Goal: Task Accomplishment & Management: Use online tool/utility

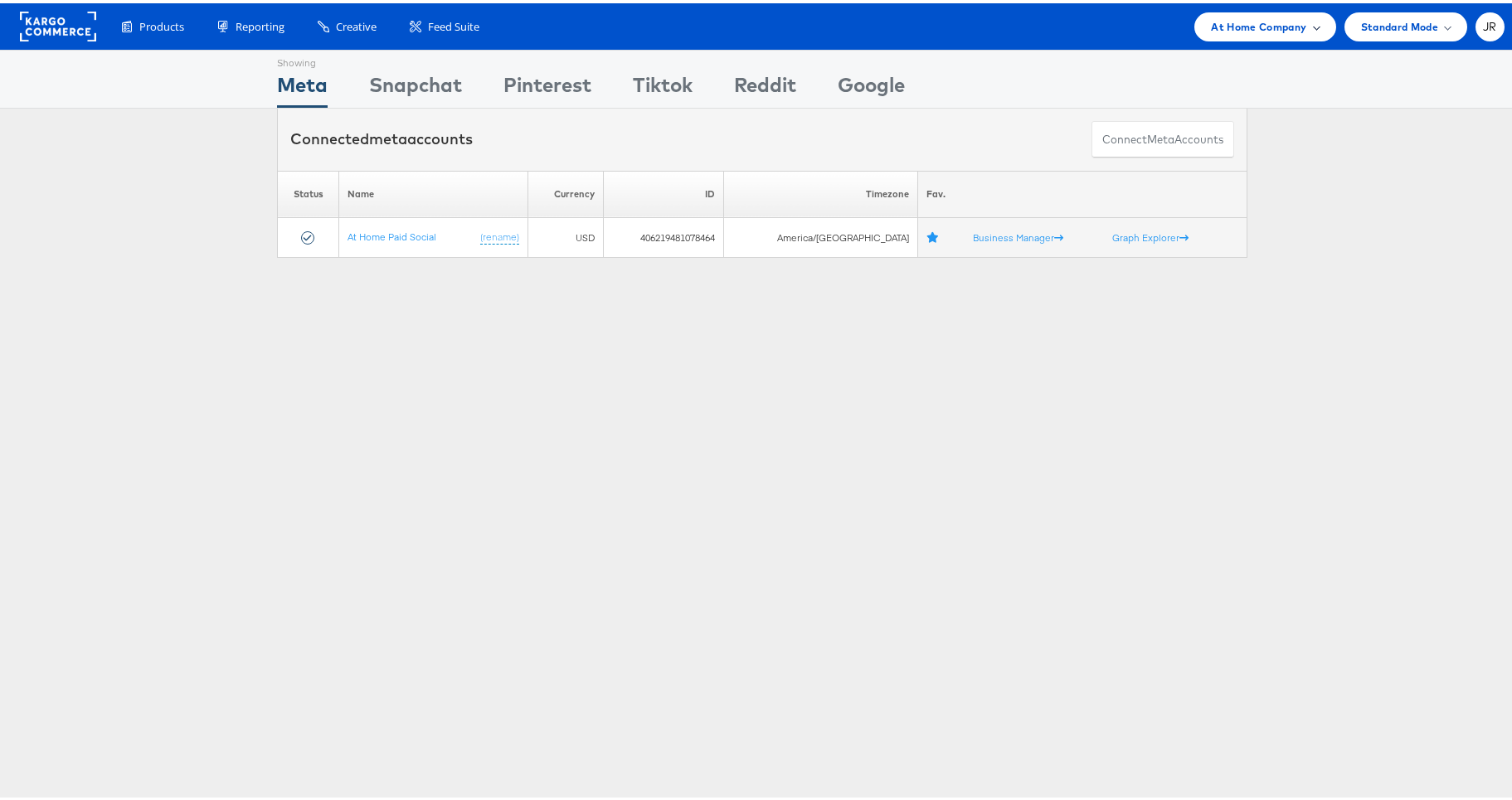
click at [1246, 27] on span "At Home Company" at bounding box center [1259, 23] width 96 height 17
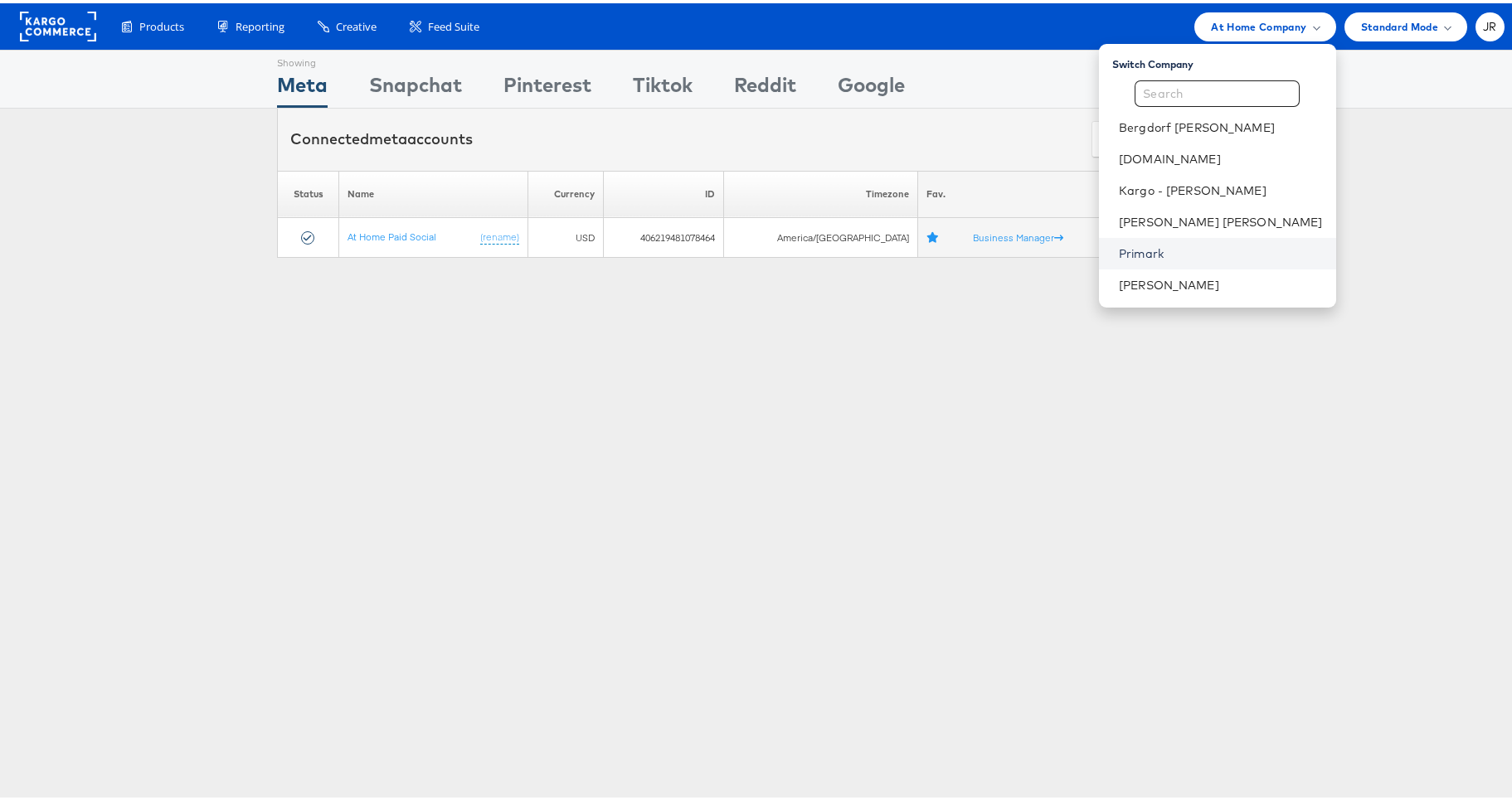
click at [1244, 255] on link "Primark" at bounding box center [1221, 251] width 204 height 17
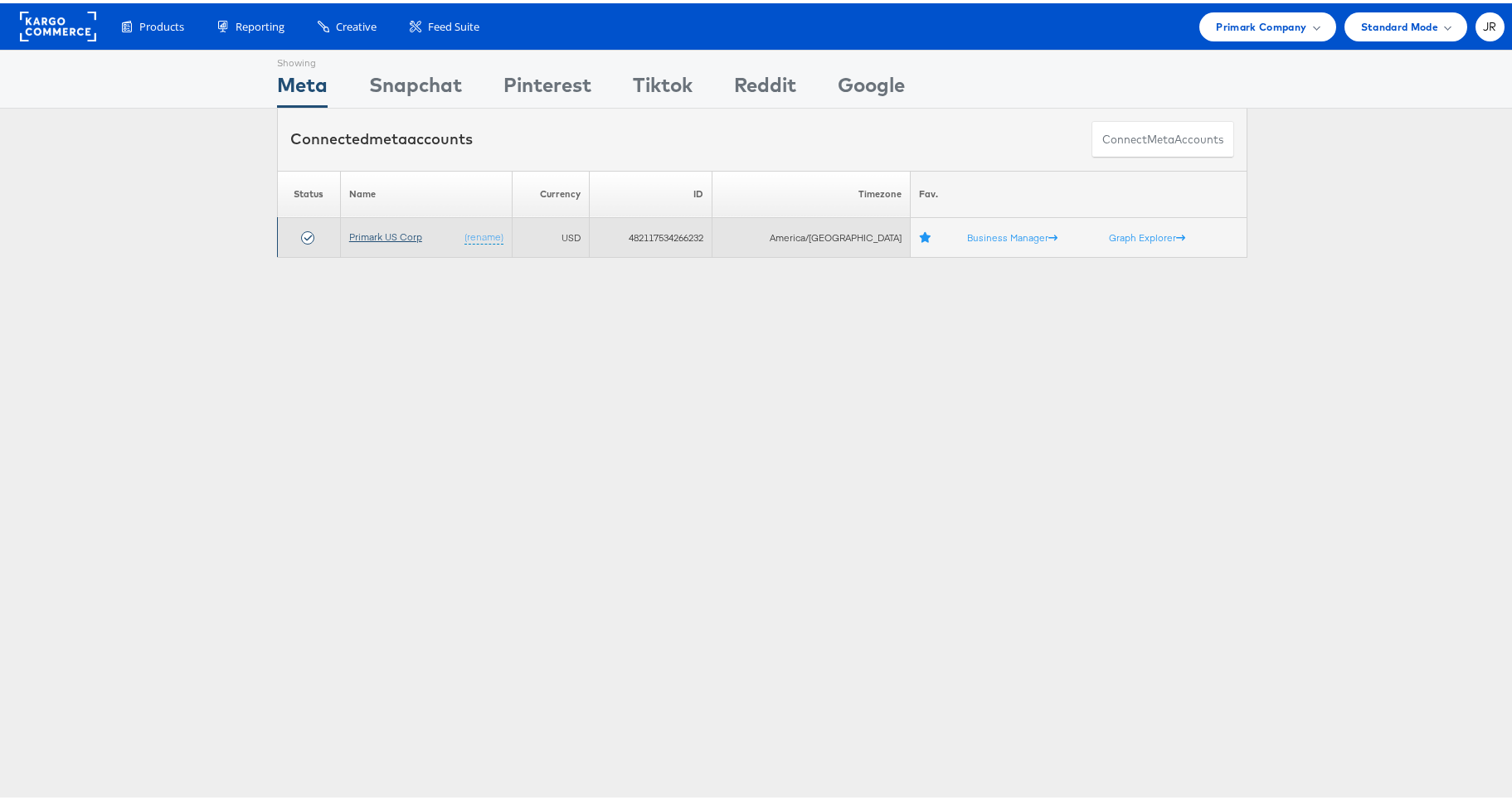
click at [385, 235] on link "Primark US Corp" at bounding box center [385, 233] width 73 height 12
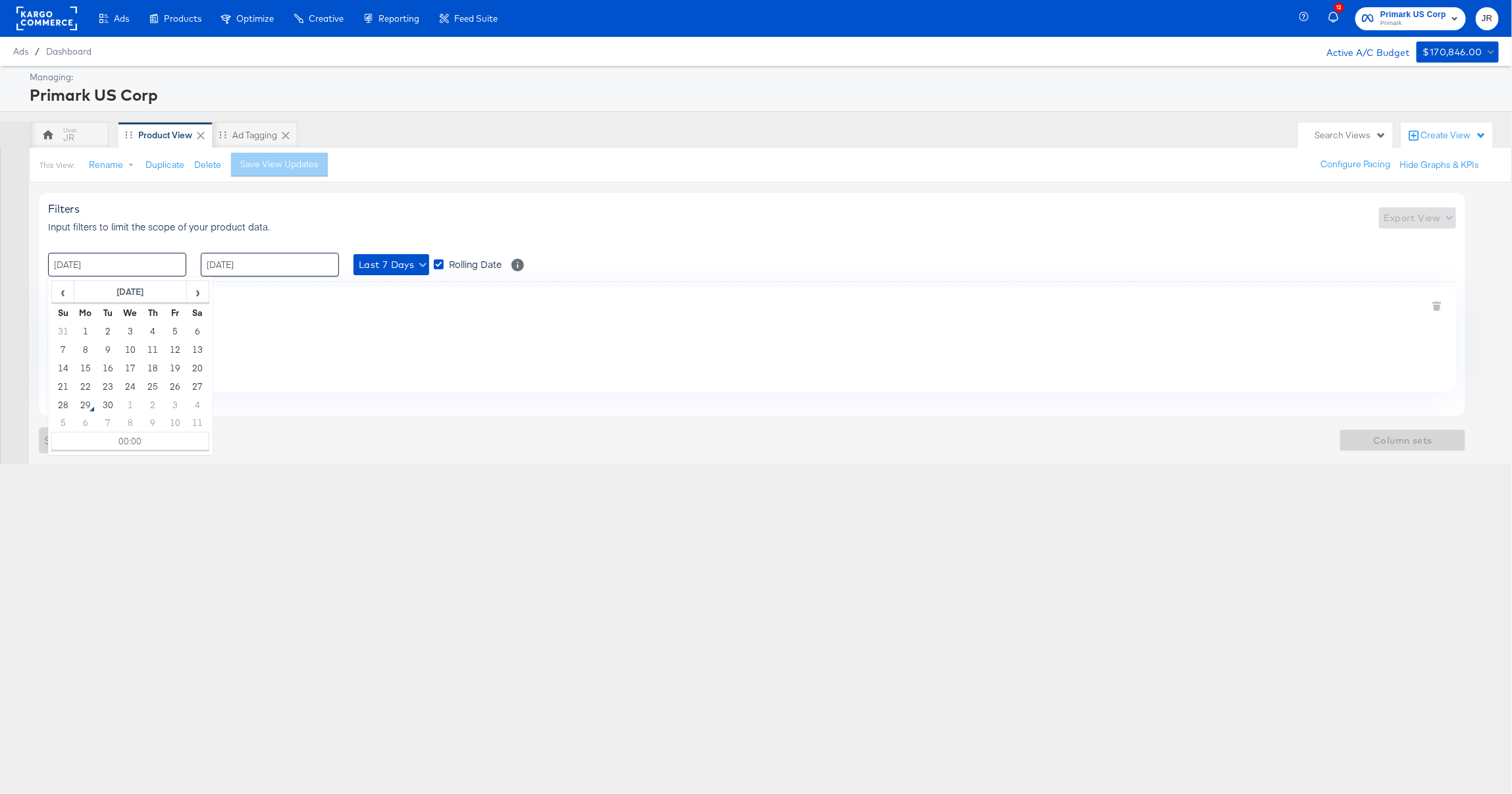
click at [79, 269] on input "22 / September / 2025" at bounding box center [117, 264] width 138 height 24
click at [105, 350] on td "9" at bounding box center [108, 350] width 22 height 18
type input "09 / September / 2025 00:00"
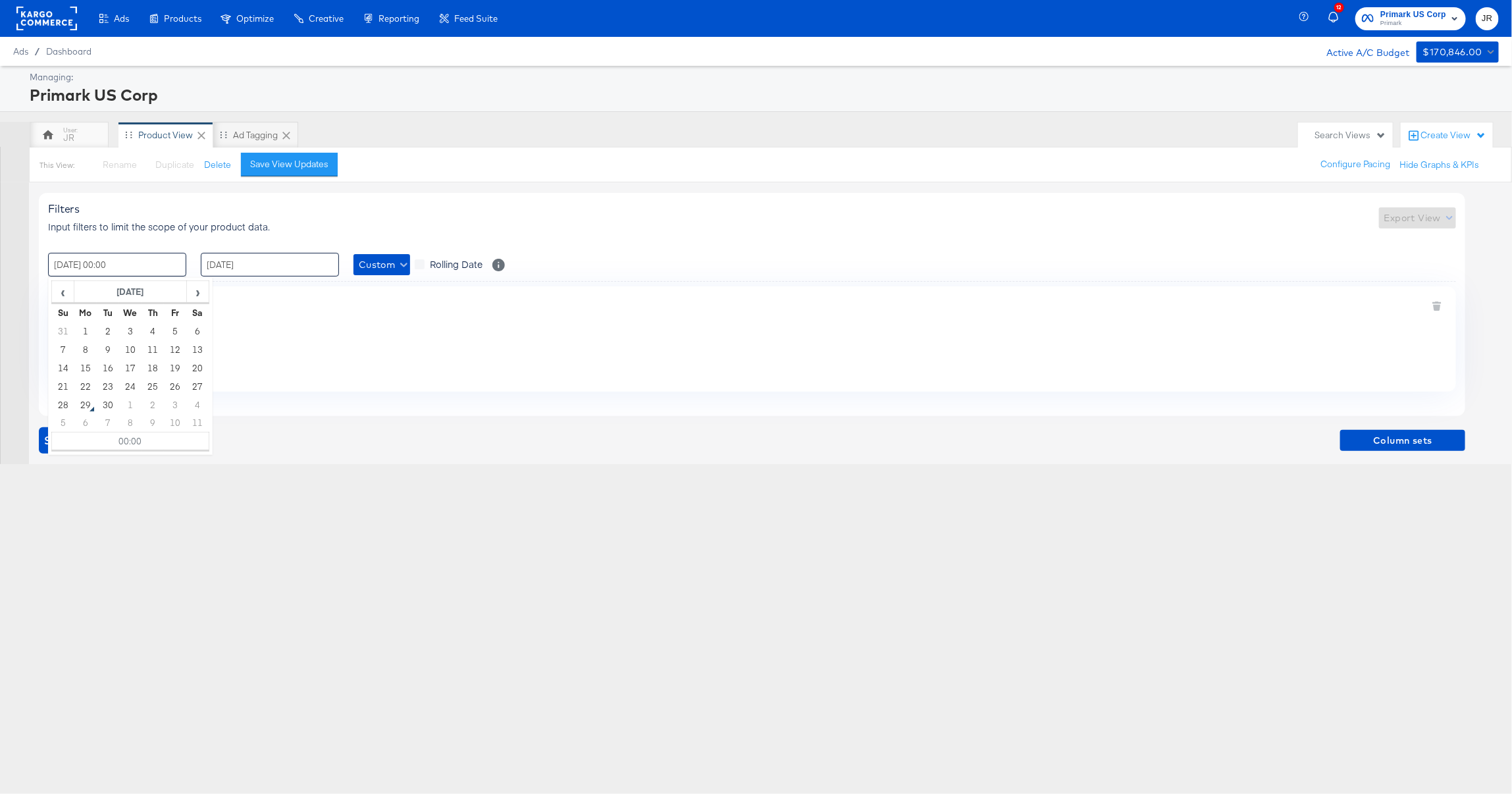
click at [287, 264] on input "28 / September / 2025" at bounding box center [270, 264] width 138 height 24
click at [219, 409] on td "28" at bounding box center [216, 405] width 22 height 18
type input "28 / September / 2025 00:00"
click at [493, 486] on div "Ads Products Optimize Creative Reporting Feed Suite 12 Primark US Corp Primark …" at bounding box center [756, 397] width 1512 height 794
click at [1364, 280] on div "Filters Input filters to limit the scope of your product data. Export View : 09…" at bounding box center [752, 304] width 1427 height 222
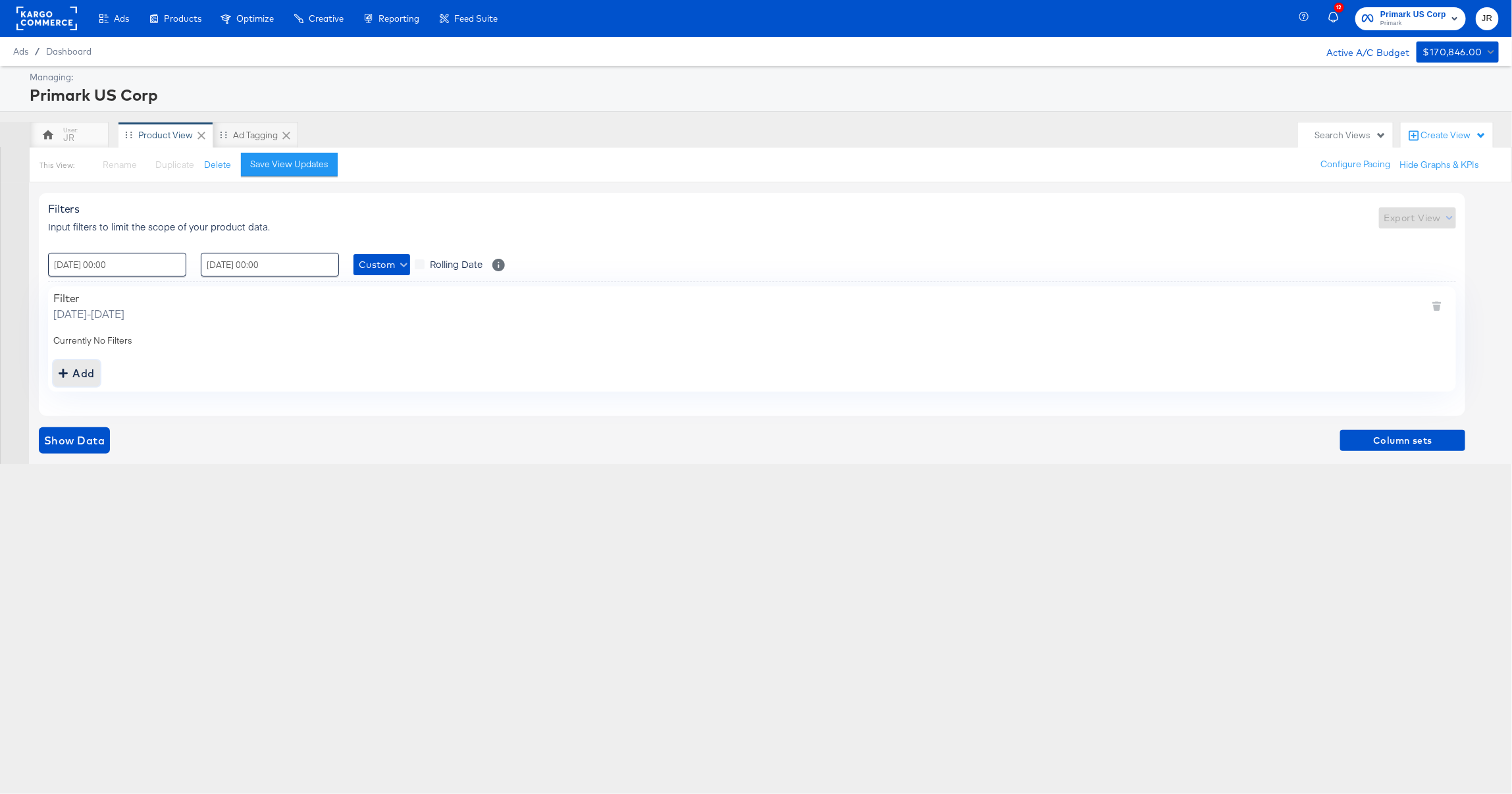
click at [83, 373] on div "Add" at bounding box center [76, 373] width 36 height 18
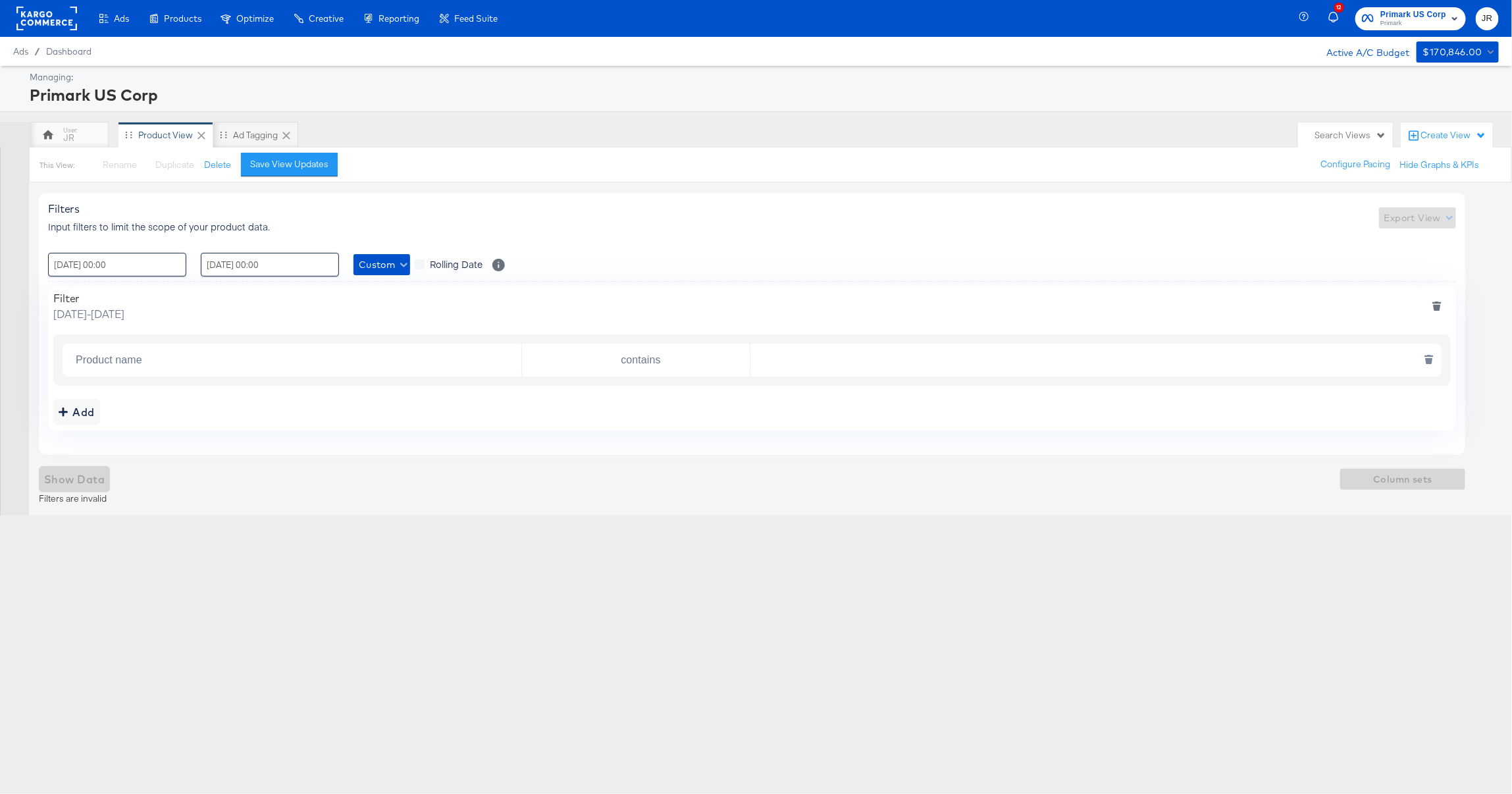
click at [200, 358] on input "Product name" at bounding box center [296, 360] width 451 height 27
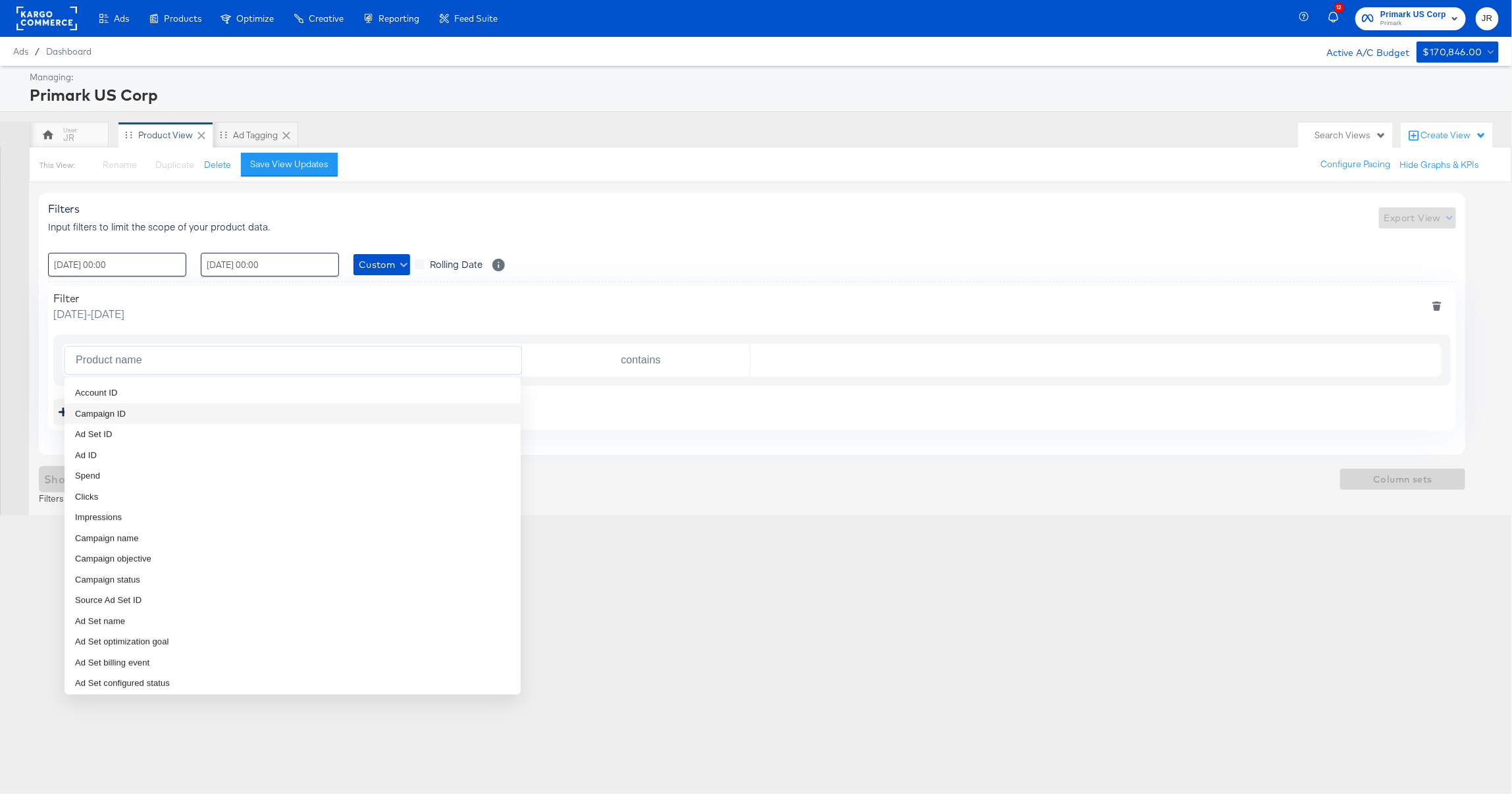
click at [194, 414] on li "Campaign ID" at bounding box center [293, 414] width 456 height 21
type input "Campaign ID"
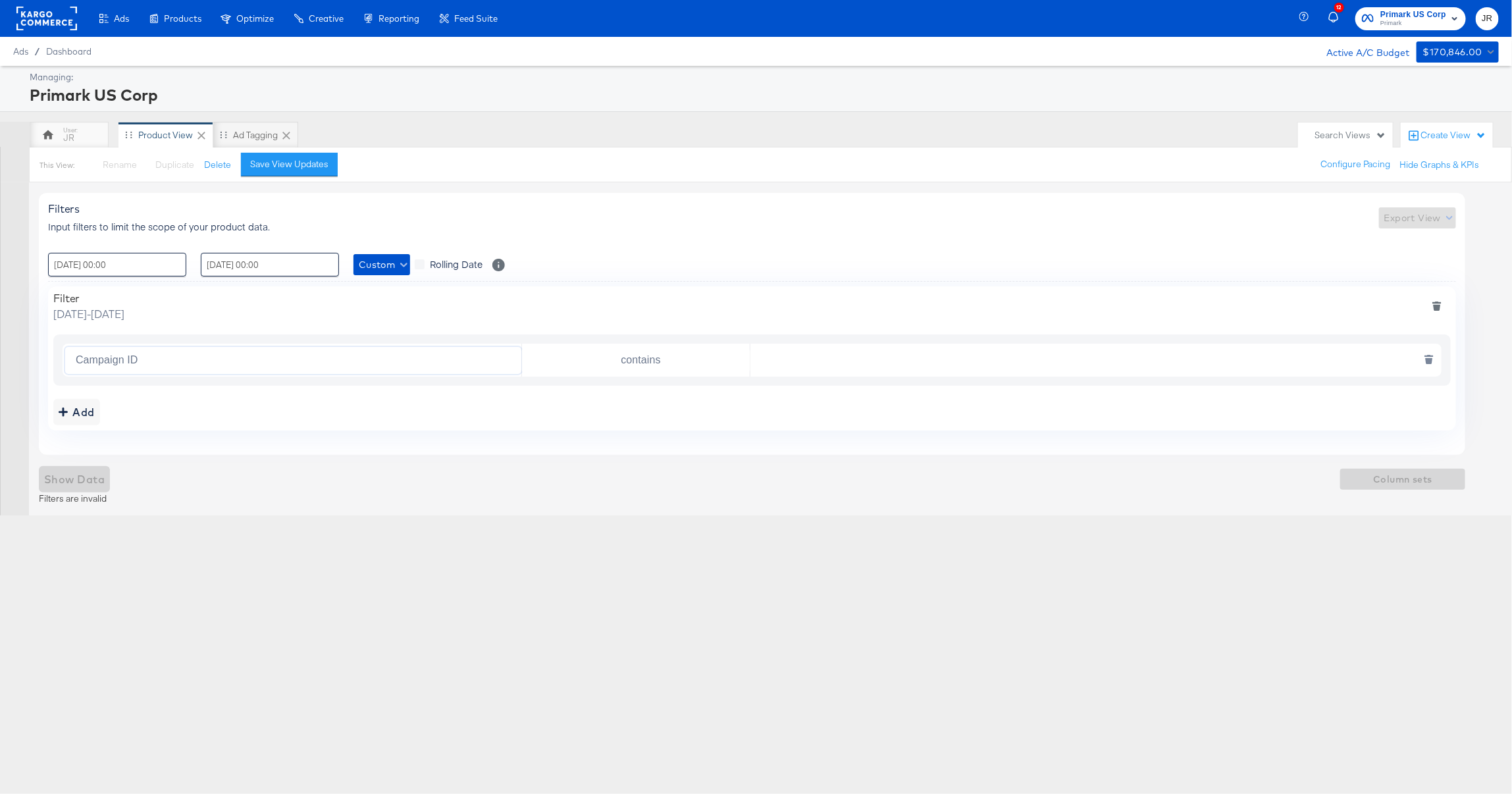
click at [885, 367] on input "text" at bounding box center [1093, 360] width 685 height 27
paste input "120230914735480495"
type input "120230914735480495"
click at [979, 417] on div "Add" at bounding box center [752, 412] width 1398 height 26
click at [1403, 480] on span "Column sets" at bounding box center [1403, 479] width 115 height 16
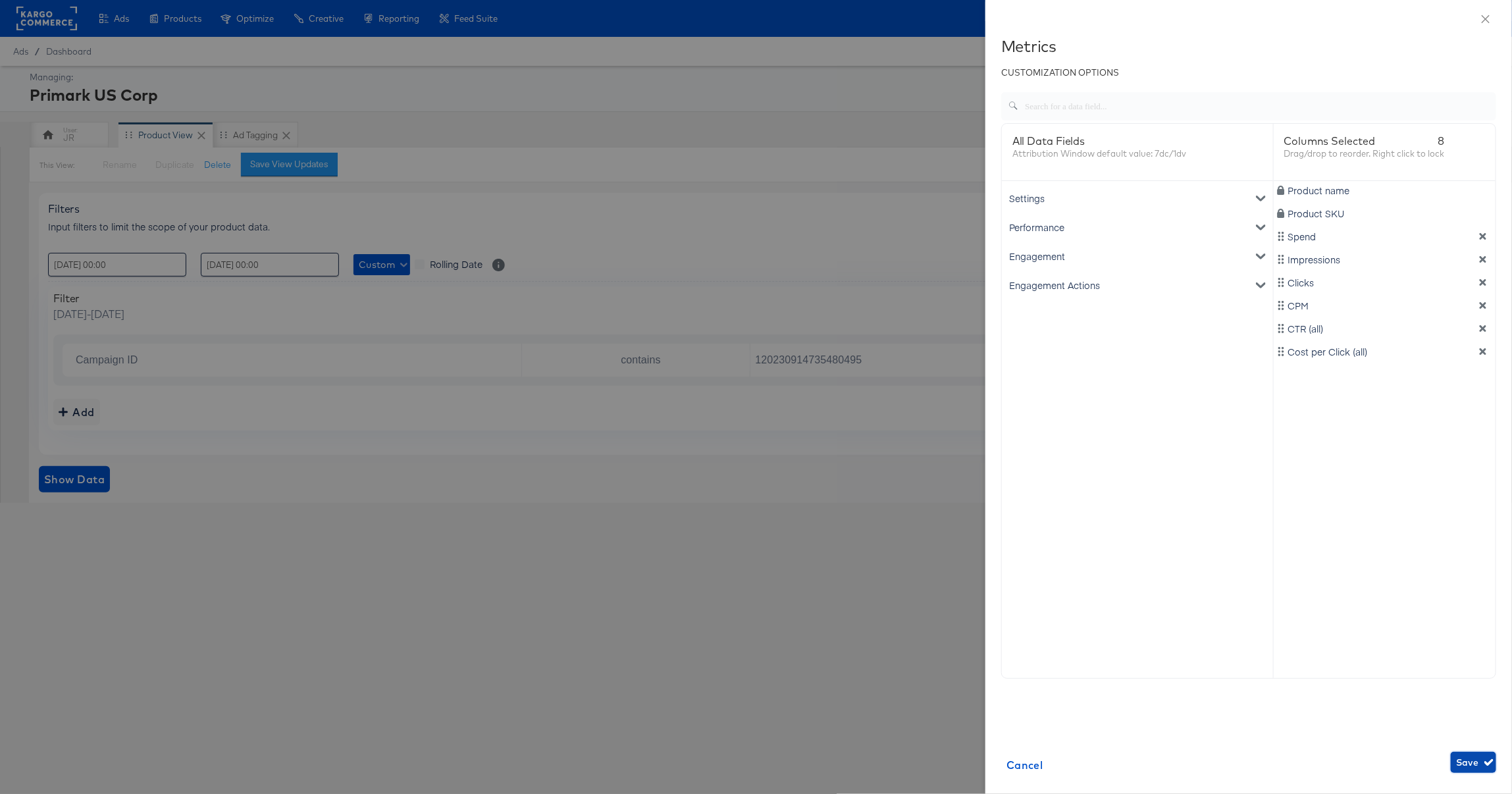
click at [1462, 766] on span "Save" at bounding box center [1474, 762] width 35 height 16
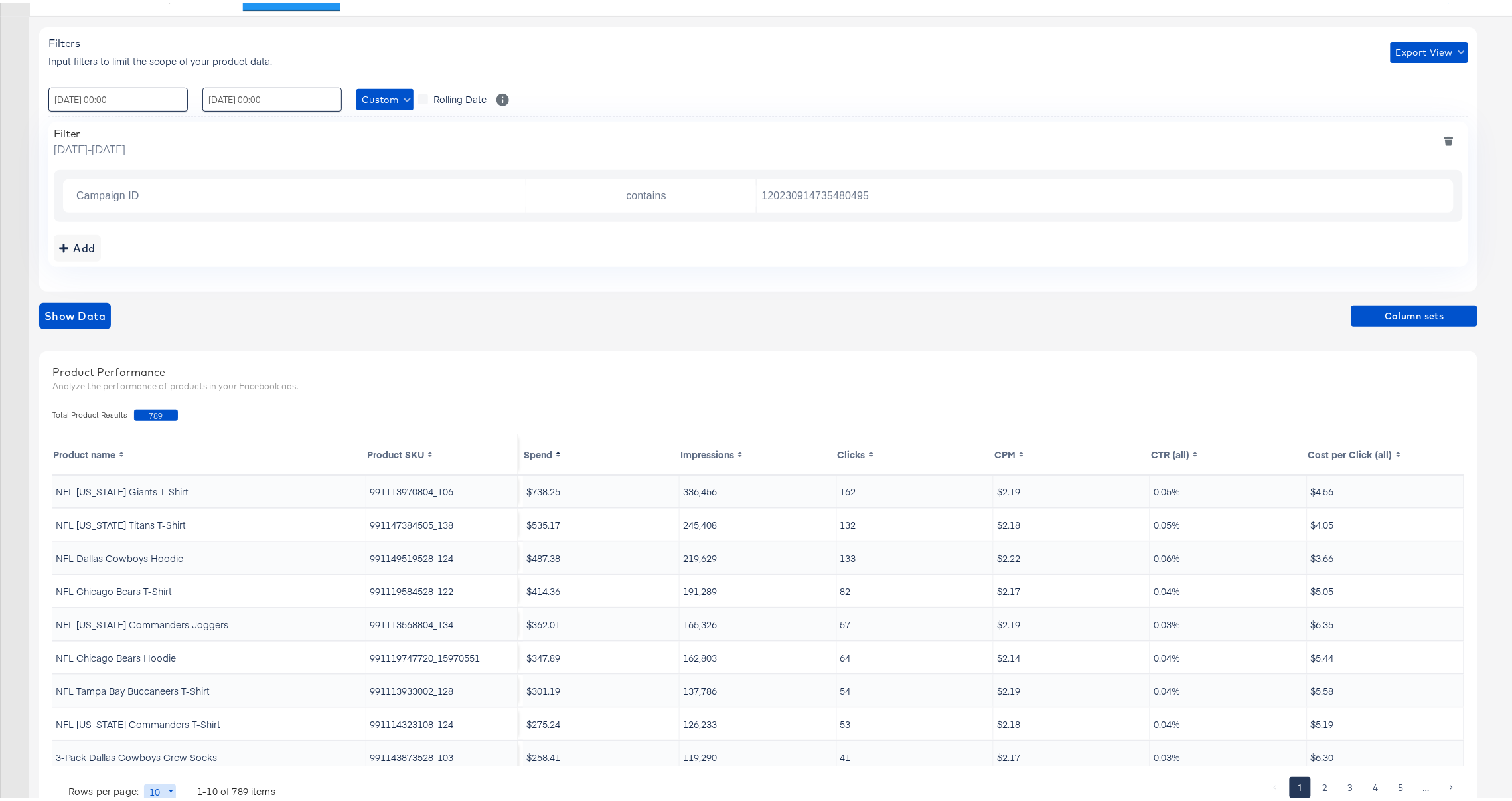
scroll to position [85, 0]
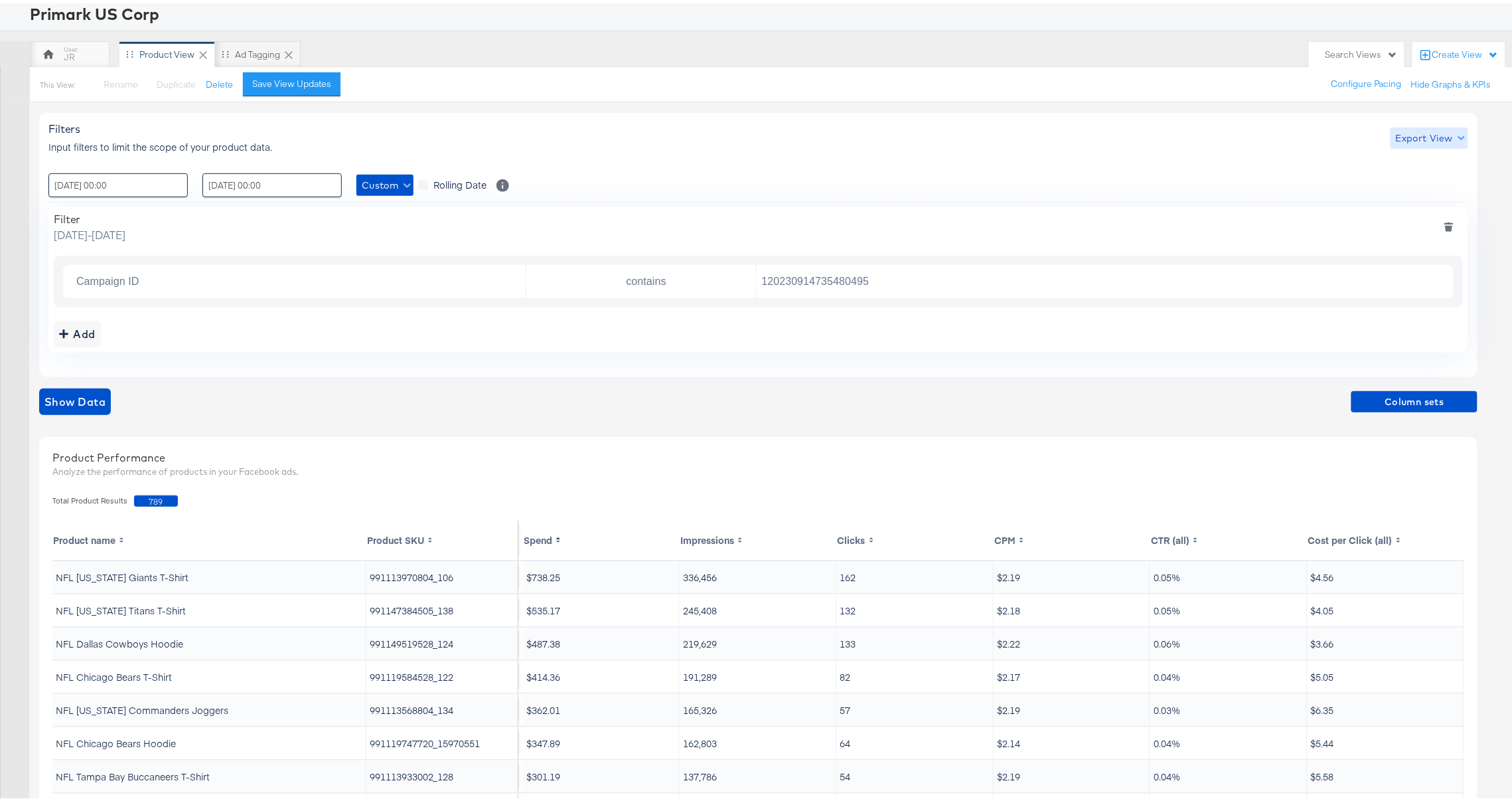
click at [1442, 144] on button "Export View" at bounding box center [1430, 135] width 78 height 21
click at [1439, 185] on span "Bulk Export" at bounding box center [1428, 191] width 52 height 28
